Goal: Task Accomplishment & Management: Manage account settings

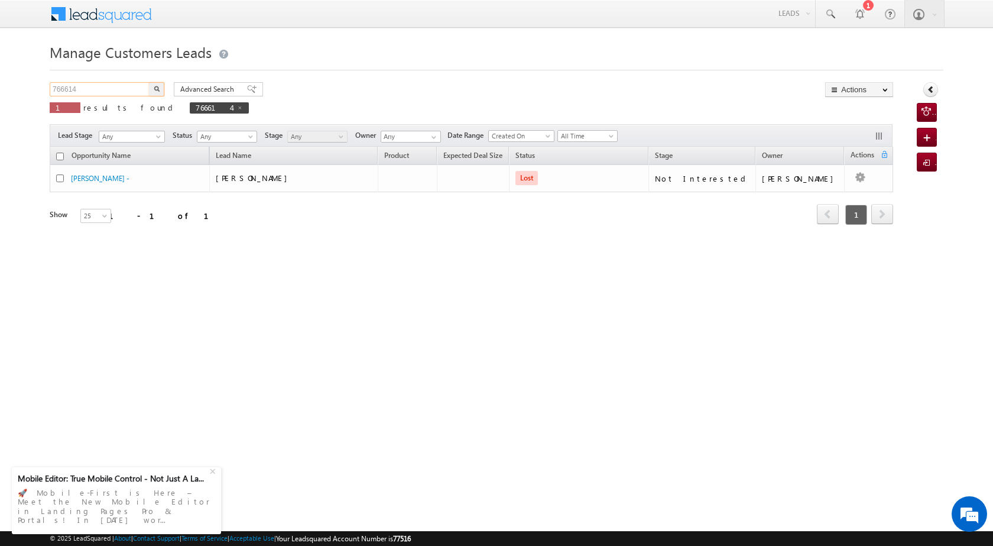
drag, startPoint x: 119, startPoint y: 91, endPoint x: 0, endPoint y: 99, distance: 119.1
click at [0, 99] on body "Menu [PERSON_NAME] [PERSON_NAME] a2@ks erve." at bounding box center [496, 167] width 993 height 335
paste input "371"
type input "766371"
click at [153, 88] on button "button" at bounding box center [156, 89] width 15 height 14
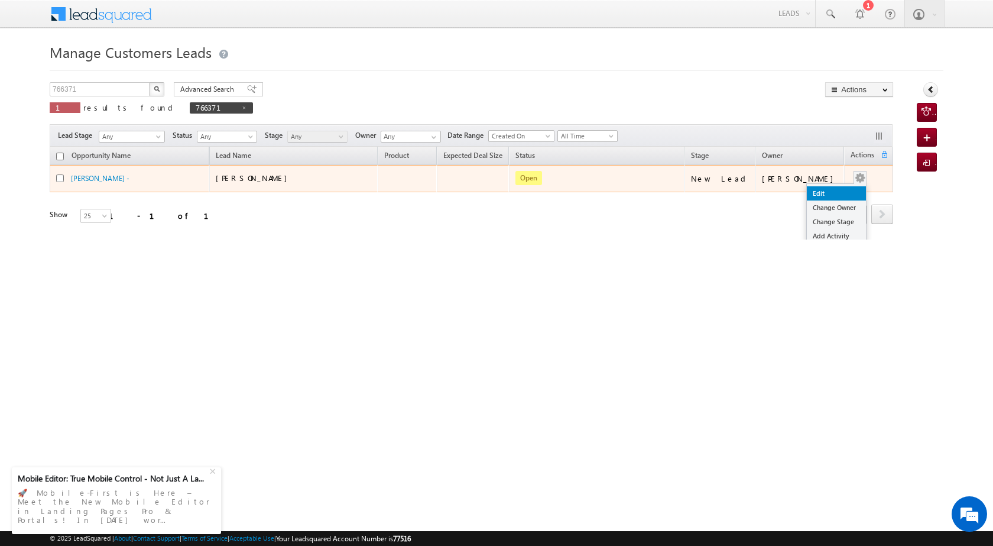
click at [820, 187] on link "Edit" at bounding box center [836, 193] width 59 height 14
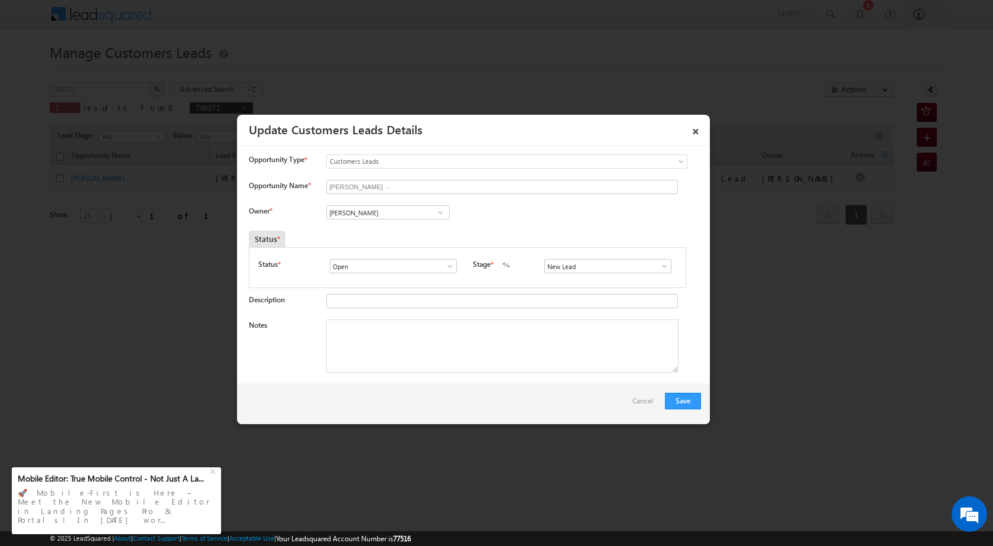
click at [449, 267] on span at bounding box center [450, 265] width 12 height 9
click at [479, 372] on textarea "Notes" at bounding box center [502, 345] width 352 height 53
click at [660, 268] on span at bounding box center [664, 265] width 12 height 9
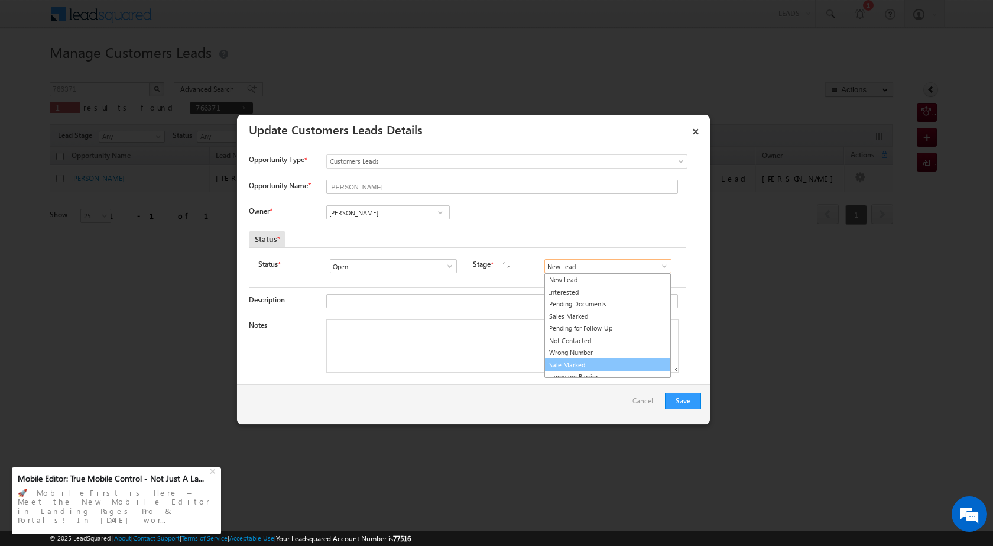
click at [585, 365] on link "Sale Marked" at bounding box center [607, 365] width 126 height 14
type input "Sale Marked"
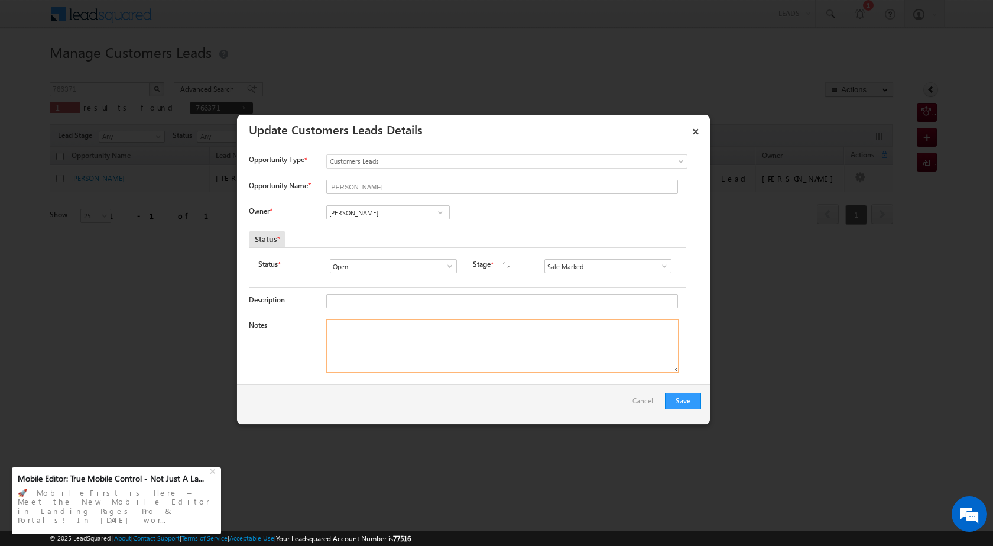
click at [395, 352] on textarea "Notes" at bounding box center [502, 345] width 352 height 53
click at [442, 215] on span at bounding box center [440, 211] width 12 height 9
type input "shub"
click at [437, 214] on span at bounding box center [440, 211] width 12 height 9
click at [359, 214] on input at bounding box center [388, 212] width 124 height 14
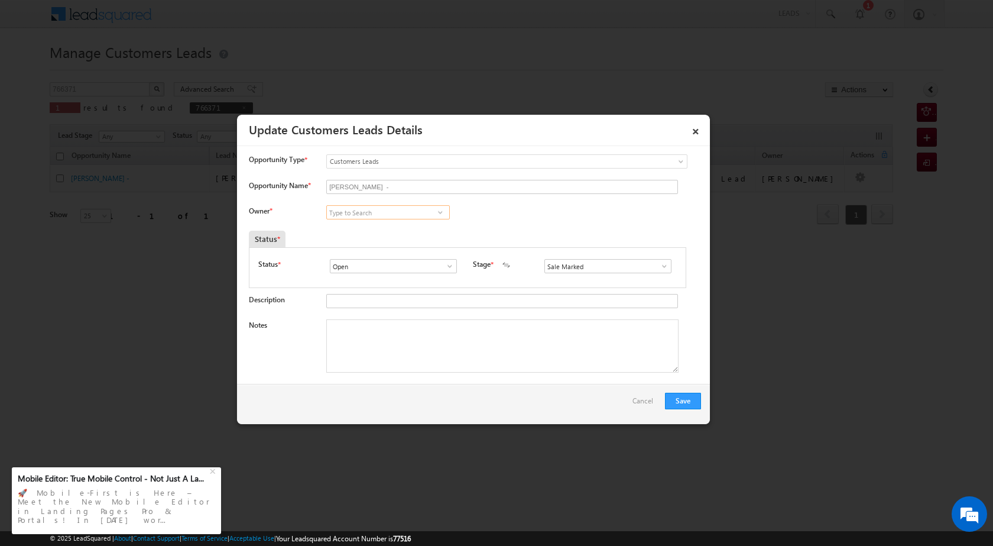
paste input "Shubham Kumar"
click at [396, 232] on span "shubham.kumar3@sgrlimited.in" at bounding box center [384, 235] width 106 height 9
type input "Shubham Kumar"
click at [474, 353] on textarea "Notes" at bounding box center [502, 345] width 352 height 53
paste textarea "Shubham Kumar"
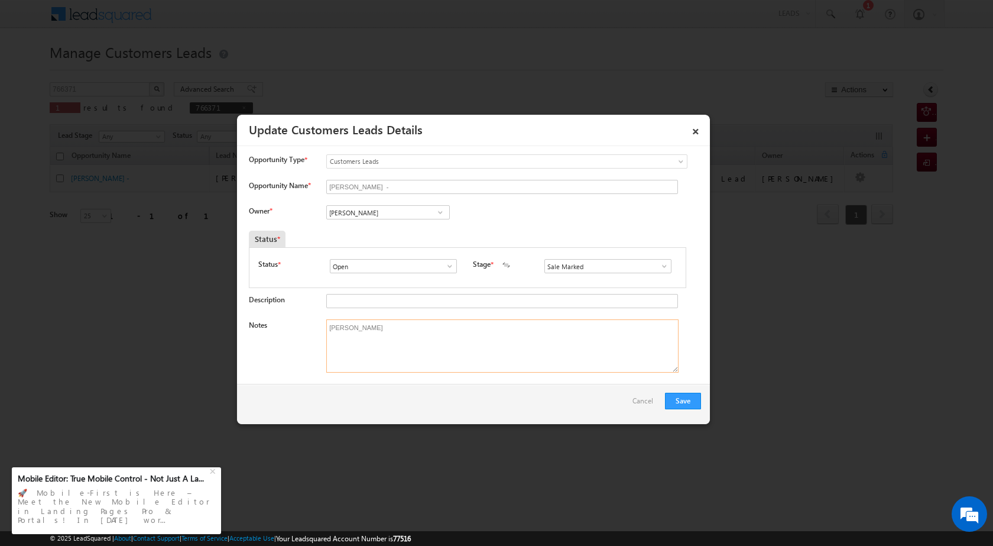
type textarea "Shubham Kumar"
drag, startPoint x: 377, startPoint y: 319, endPoint x: 299, endPoint y: 322, distance: 78.1
click at [299, 322] on div "Notes Shubham Kumar" at bounding box center [475, 348] width 452 height 59
click at [424, 351] on textarea "Notes" at bounding box center [502, 345] width 352 height 53
paste textarea "bt + top case pv vailue 5 lac loan loan 15 lac business mobile 1 lac current 65…"
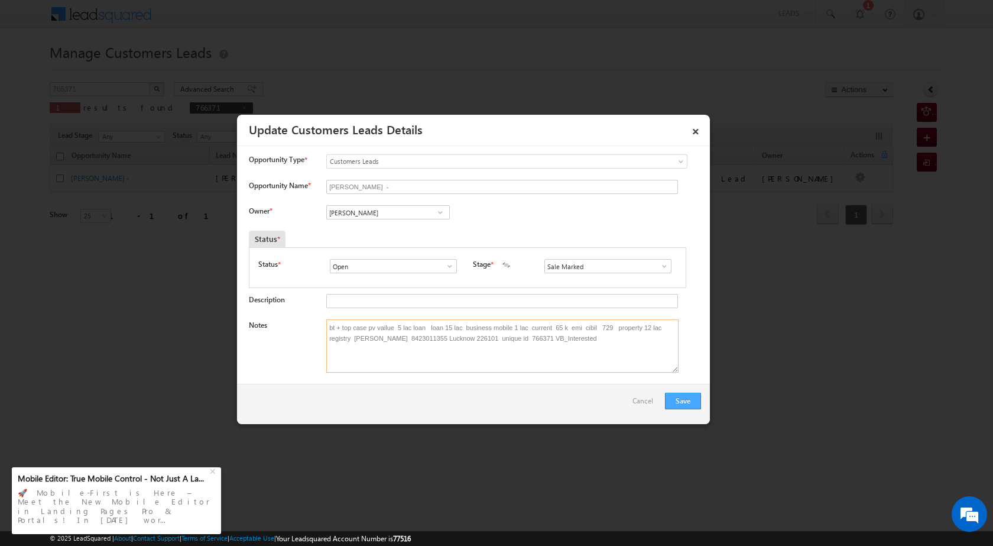
type textarea "bt + top case pv vailue 5 lac loan loan 15 lac business mobile 1 lac current 65…"
click at [695, 399] on button "Save" at bounding box center [683, 400] width 36 height 17
